Goal: Use online tool/utility: Utilize a website feature to perform a specific function

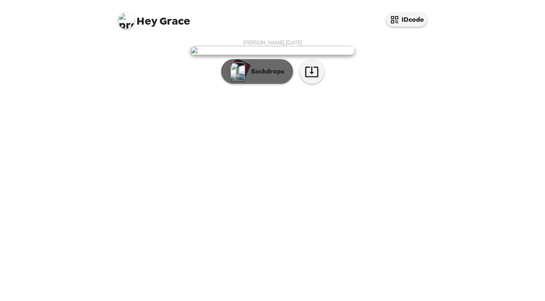
click at [265, 76] on p "Backdrops" at bounding box center [265, 72] width 37 height 10
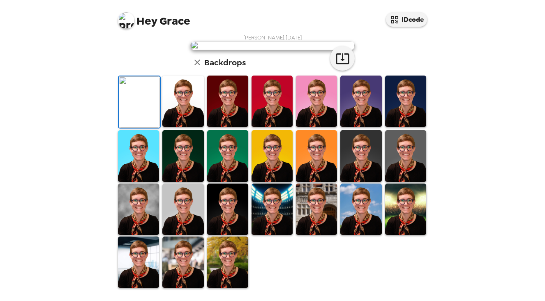
scroll to position [104, 0]
click at [404, 127] on img at bounding box center [405, 101] width 41 height 51
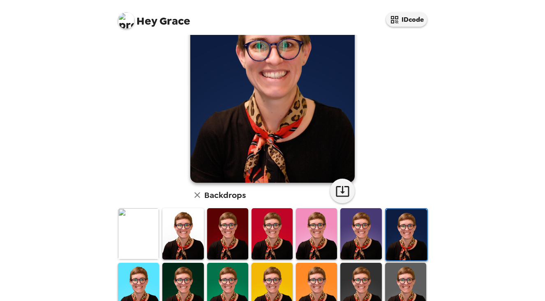
scroll to position [197, 0]
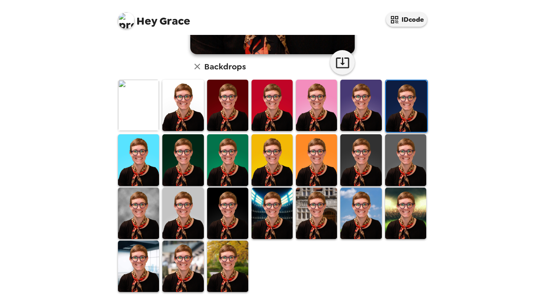
click at [238, 252] on img at bounding box center [227, 266] width 41 height 51
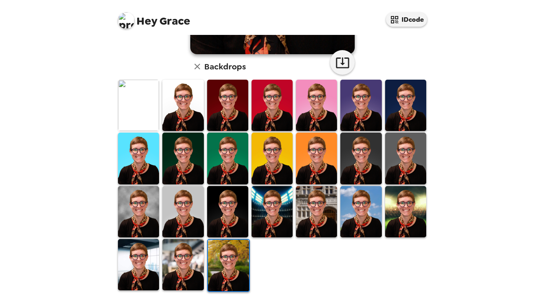
click at [199, 251] on img at bounding box center [182, 264] width 41 height 51
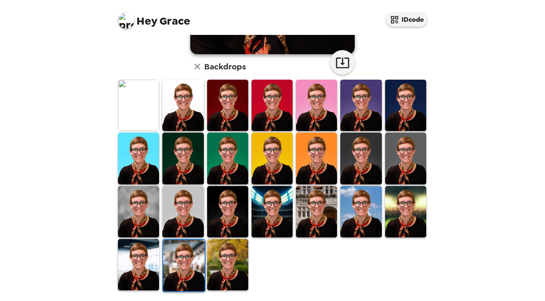
click at [349, 227] on img at bounding box center [360, 211] width 41 height 51
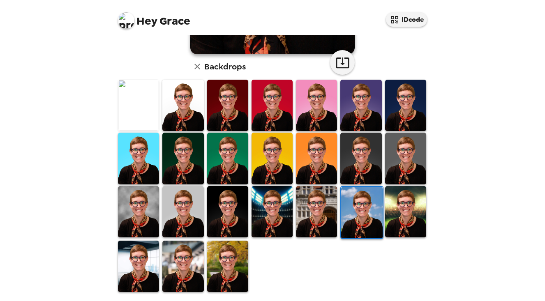
scroll to position [0, 0]
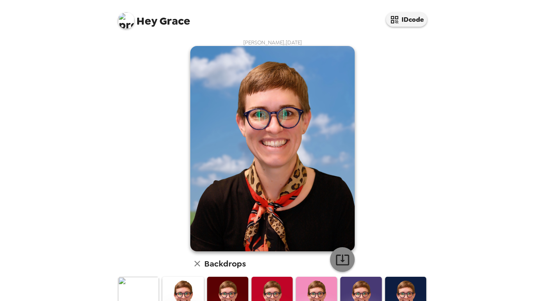
click at [343, 258] on icon "button" at bounding box center [342, 260] width 14 height 14
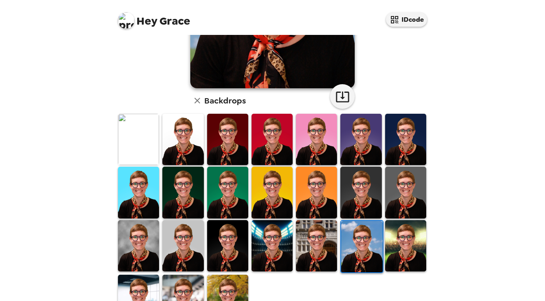
scroll to position [197, 0]
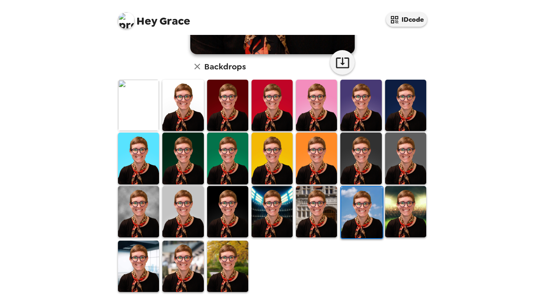
click at [394, 225] on img at bounding box center [405, 211] width 41 height 51
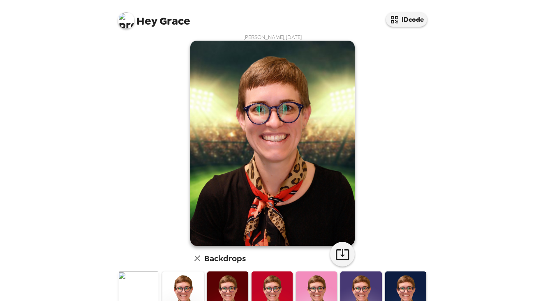
scroll to position [0, 0]
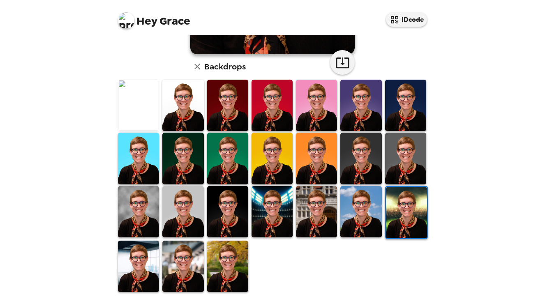
click at [309, 225] on img at bounding box center [316, 211] width 41 height 51
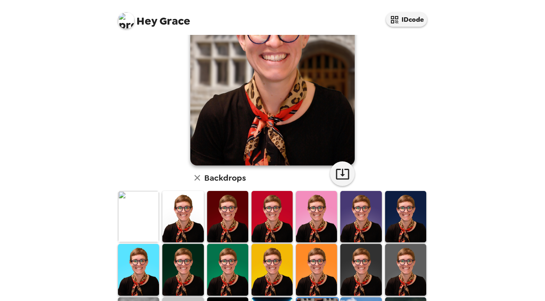
scroll to position [182, 0]
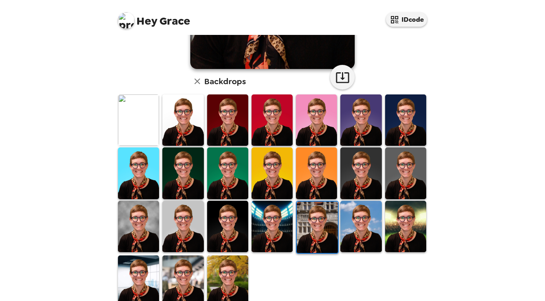
click at [195, 189] on img at bounding box center [182, 173] width 41 height 51
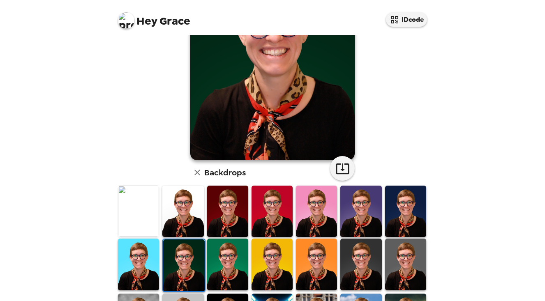
scroll to position [92, 0]
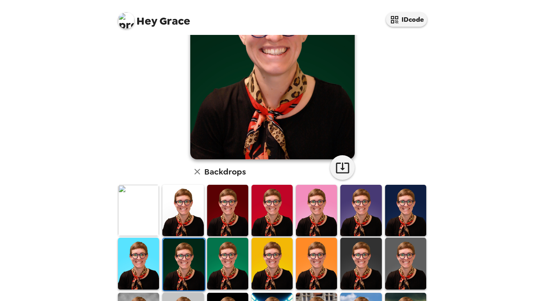
click at [131, 203] on img at bounding box center [138, 210] width 41 height 51
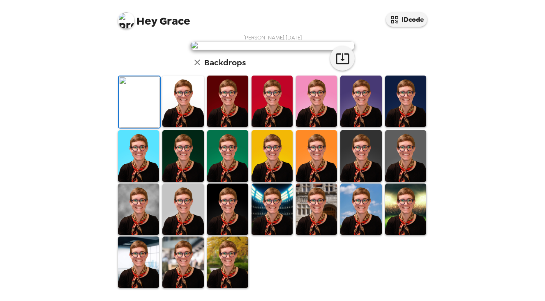
scroll to position [0, 0]
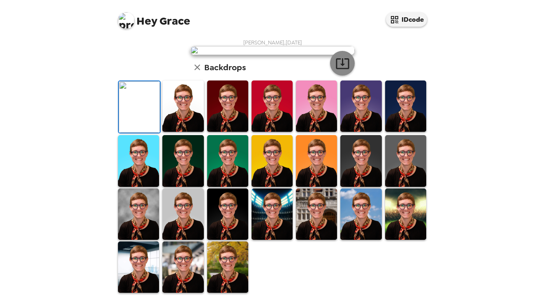
click at [335, 71] on icon "button" at bounding box center [342, 63] width 14 height 14
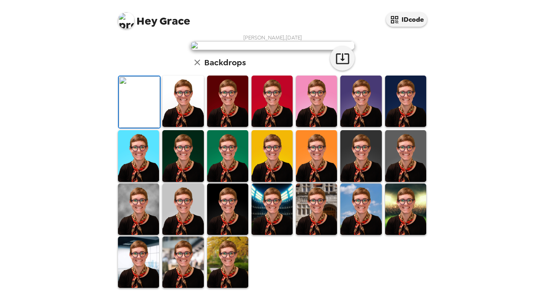
scroll to position [98, 0]
click at [235, 182] on img at bounding box center [227, 155] width 41 height 51
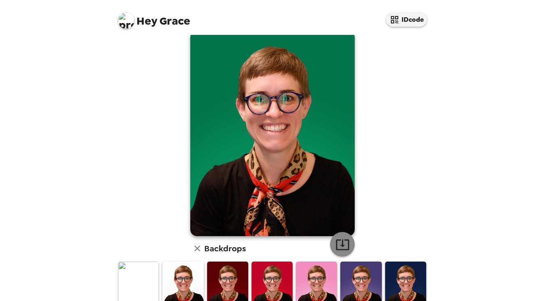
scroll to position [65, 0]
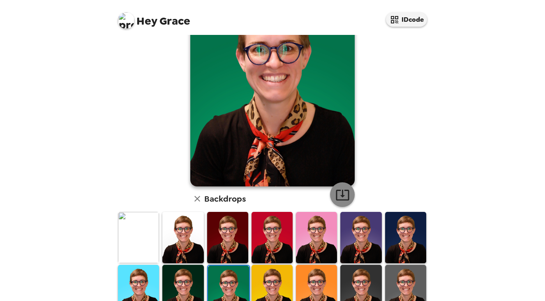
click at [341, 203] on button "button" at bounding box center [342, 194] width 25 height 25
